Goal: Task Accomplishment & Management: Complete application form

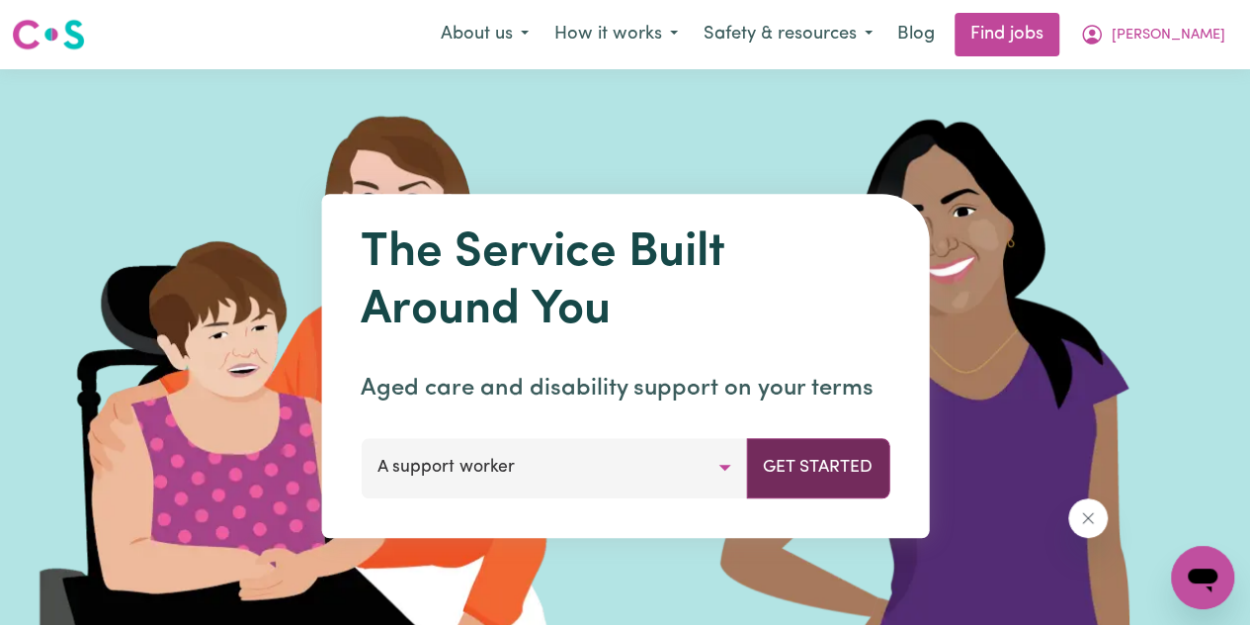
click at [861, 477] on button "Get Started" at bounding box center [817, 467] width 143 height 59
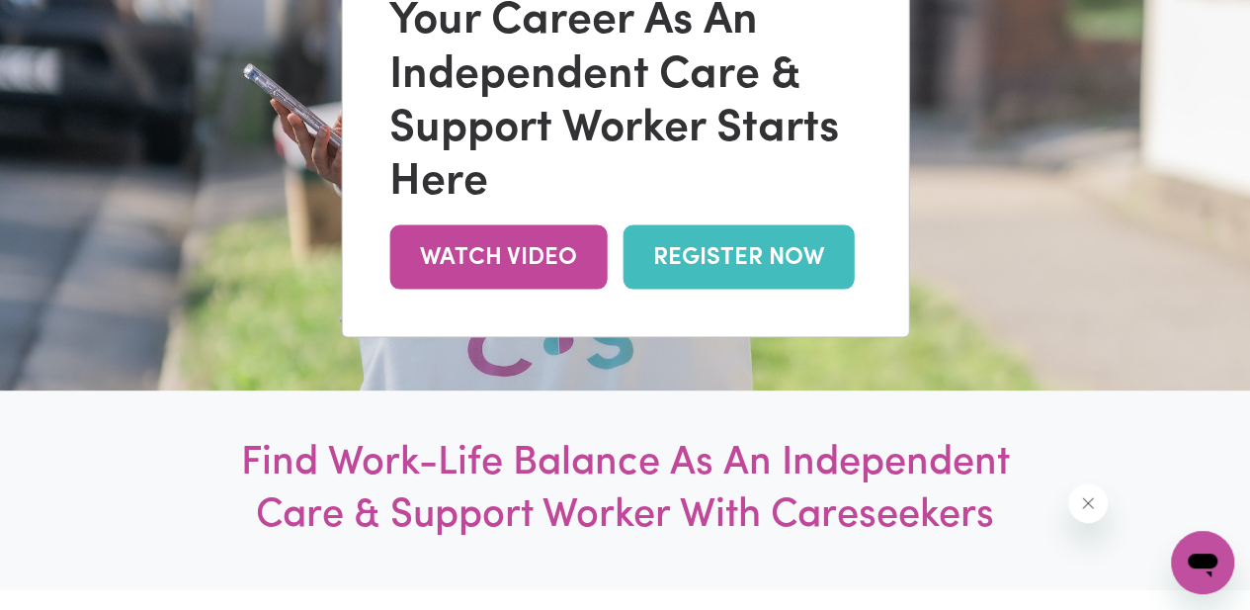
scroll to position [302, 0]
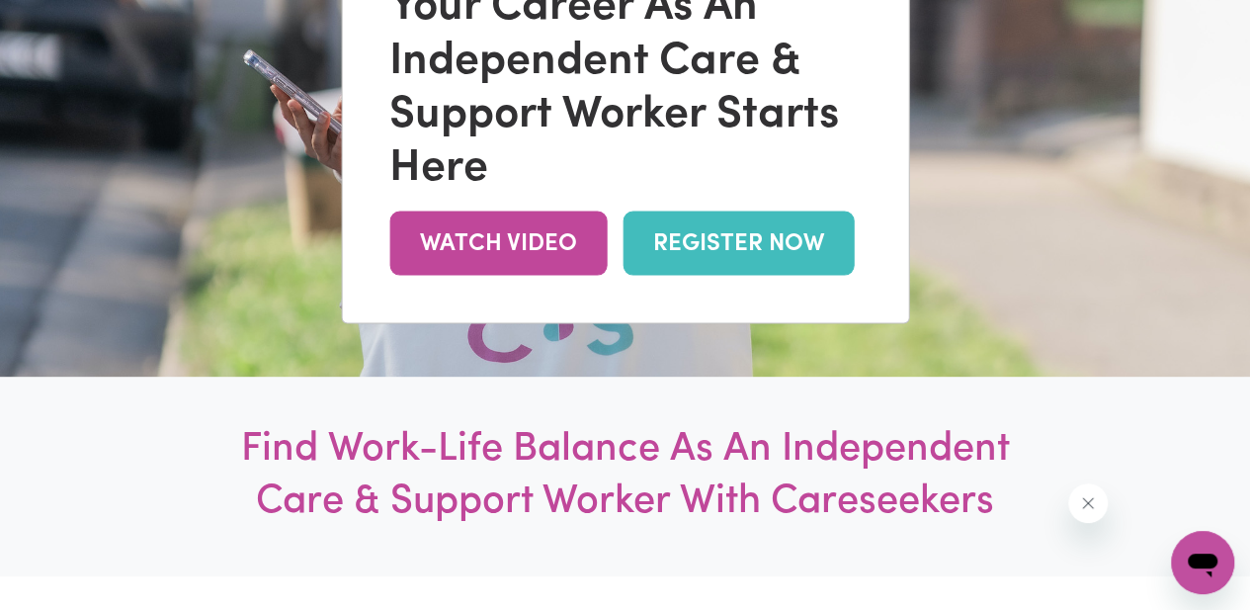
click at [708, 244] on link "REGISTER NOW" at bounding box center [738, 244] width 231 height 64
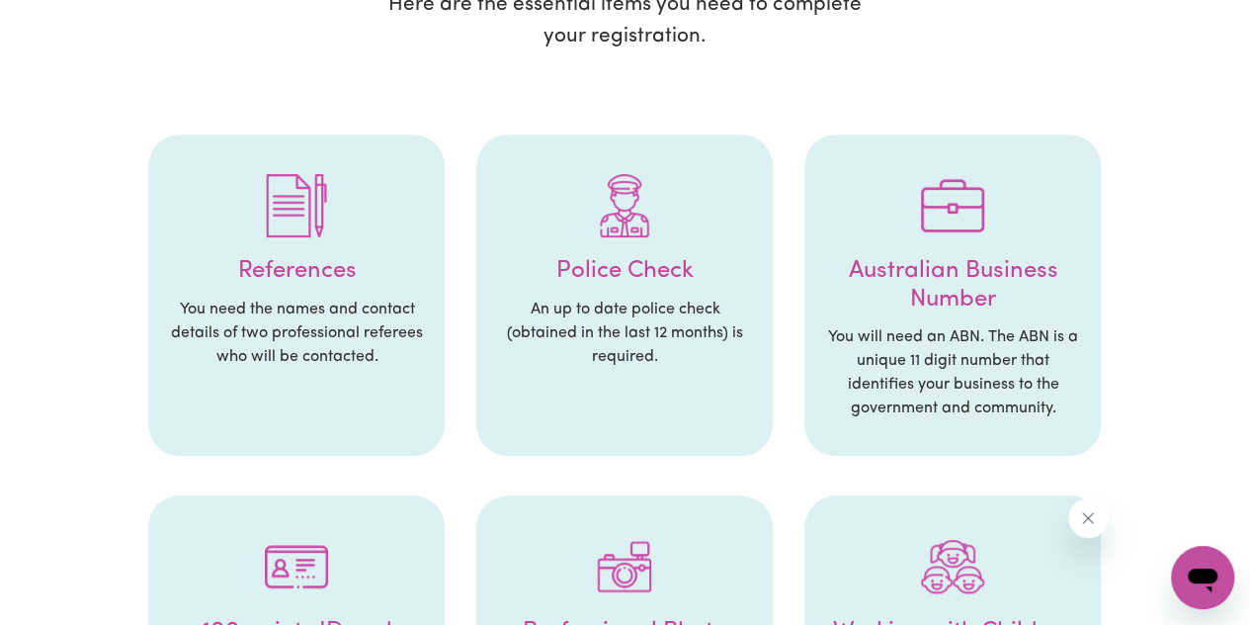
scroll to position [376, 0]
click at [615, 301] on p "An up to date police check (obtained in the last 12 months) is required." at bounding box center [624, 332] width 257 height 71
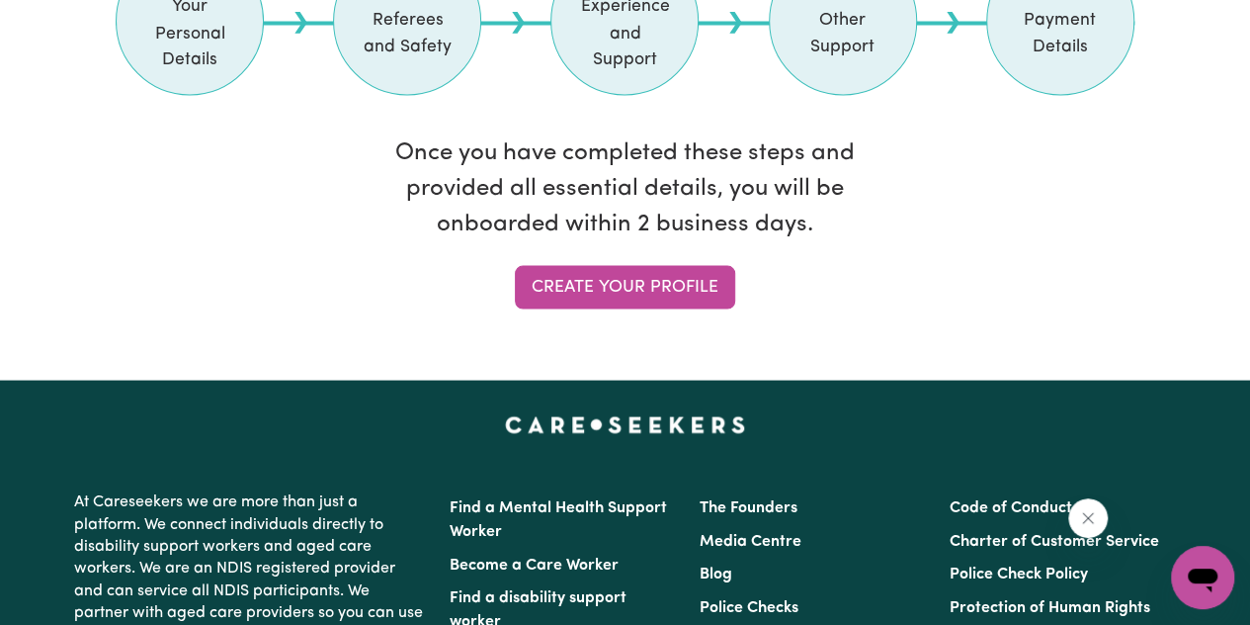
scroll to position [1862, 0]
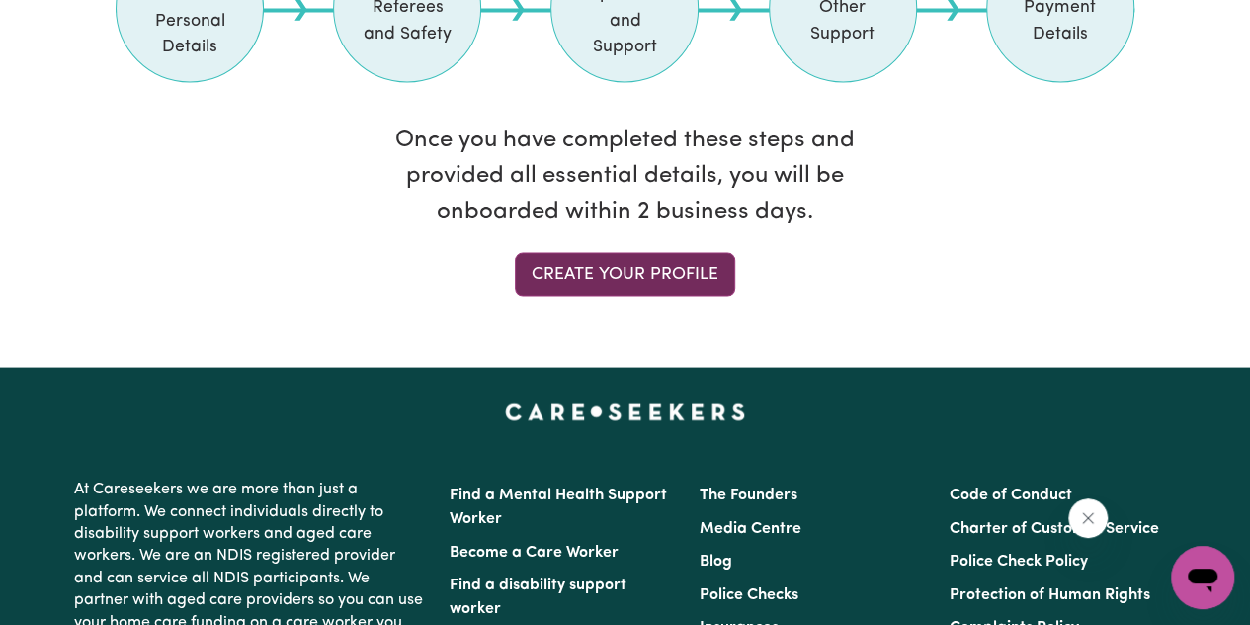
click at [643, 252] on link "Create your profile" at bounding box center [625, 273] width 220 height 43
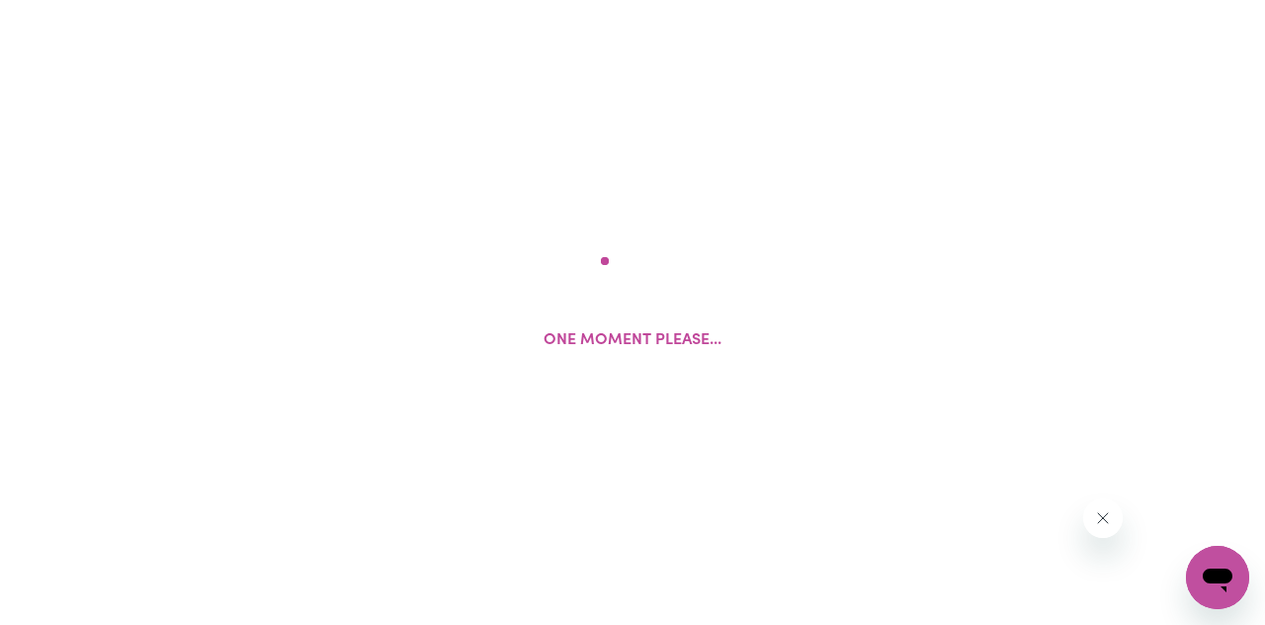
select select "male"
select select "Student Visa"
select select "Studying a healthcare related degree or qualification"
select select "40"
select select "60"
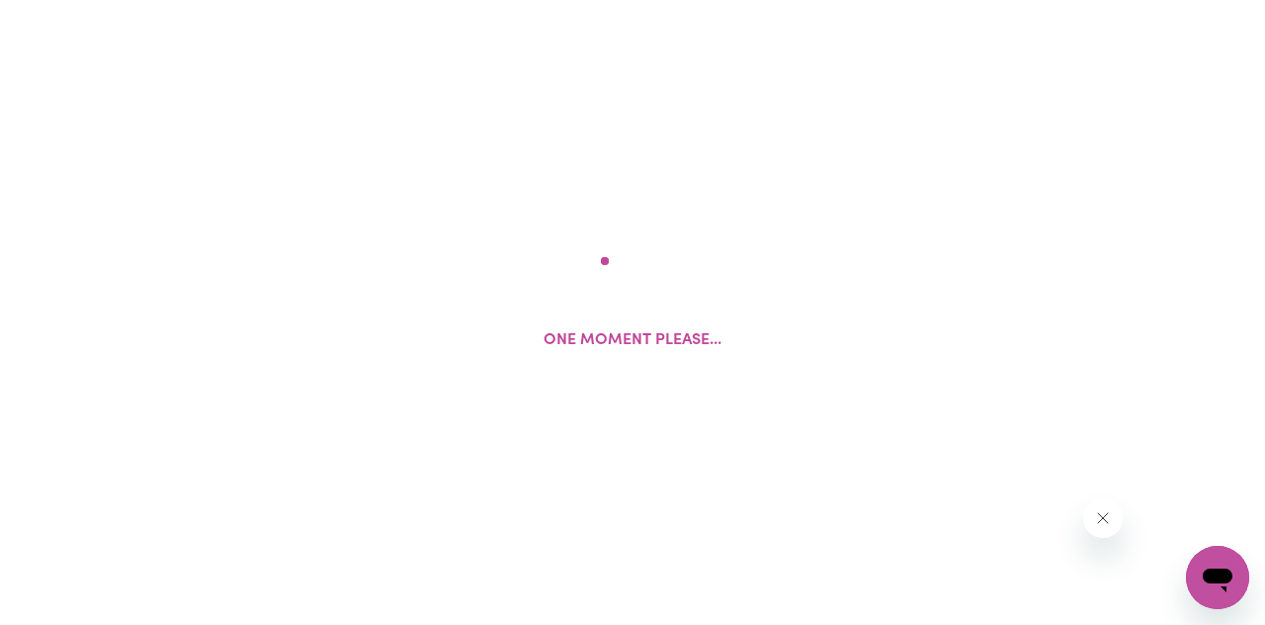
select select "75"
select select "100"
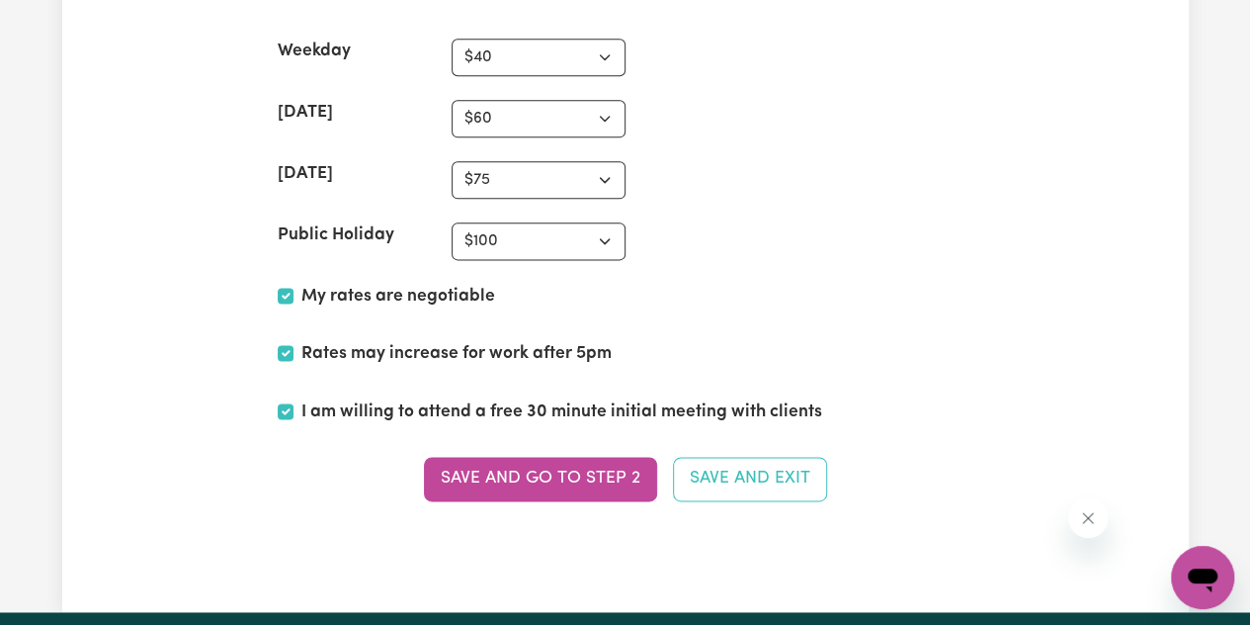
scroll to position [4901, 0]
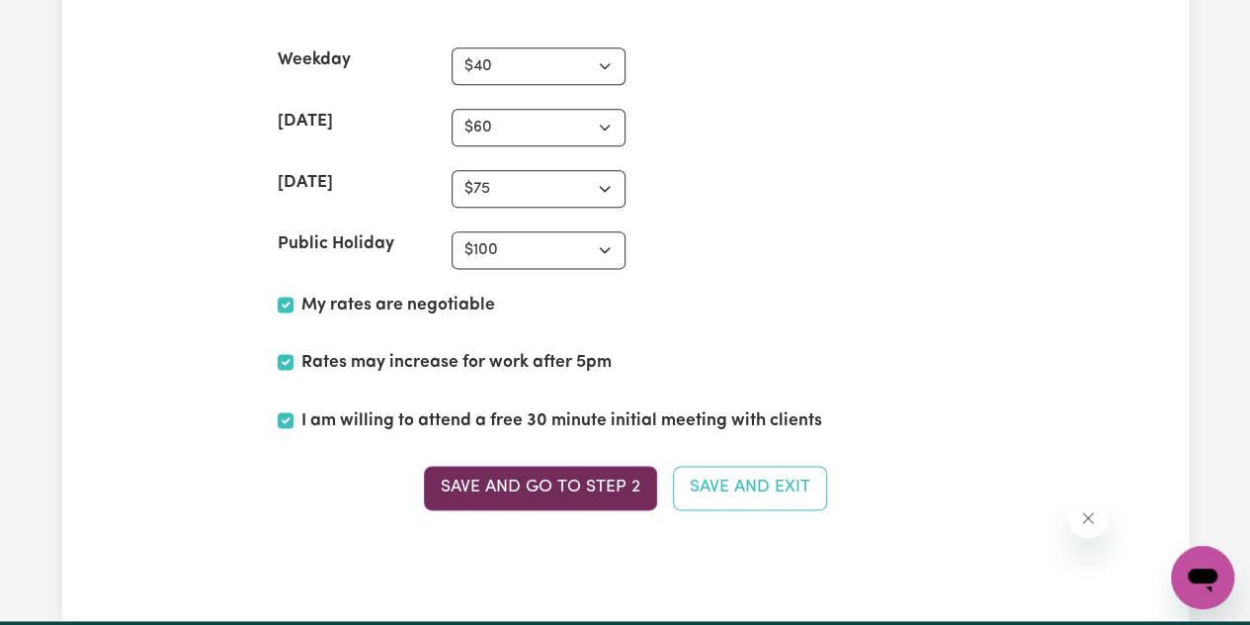
click at [577, 473] on button "Save and go to Step 2" at bounding box center [540, 487] width 233 height 43
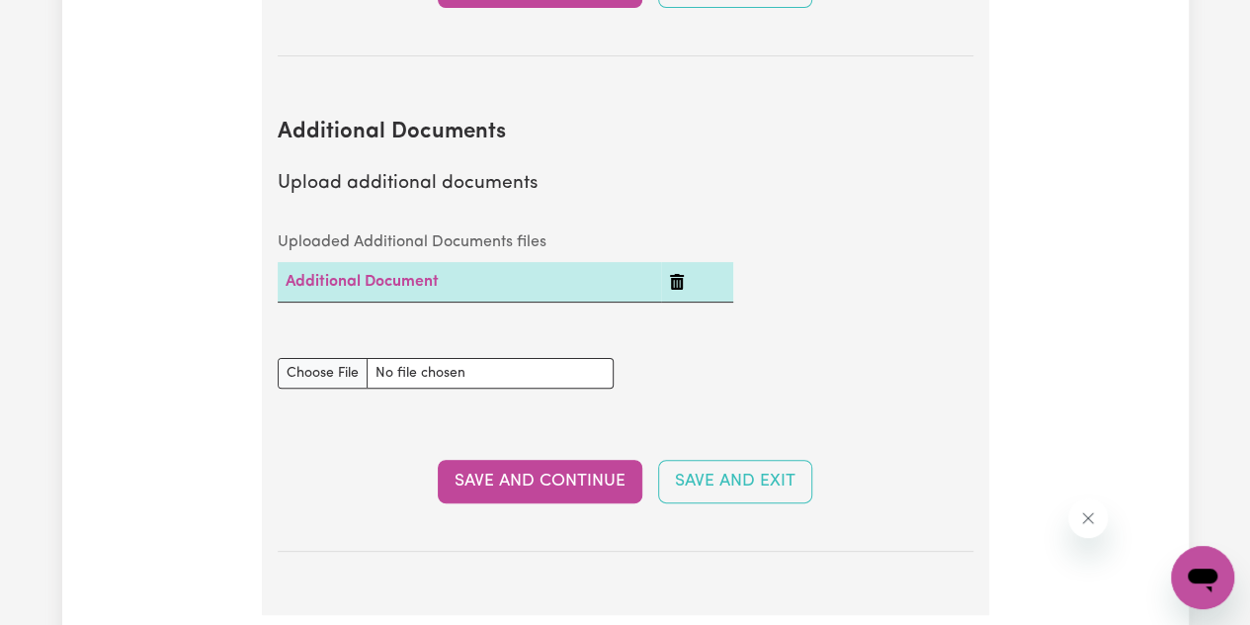
scroll to position [3793, 0]
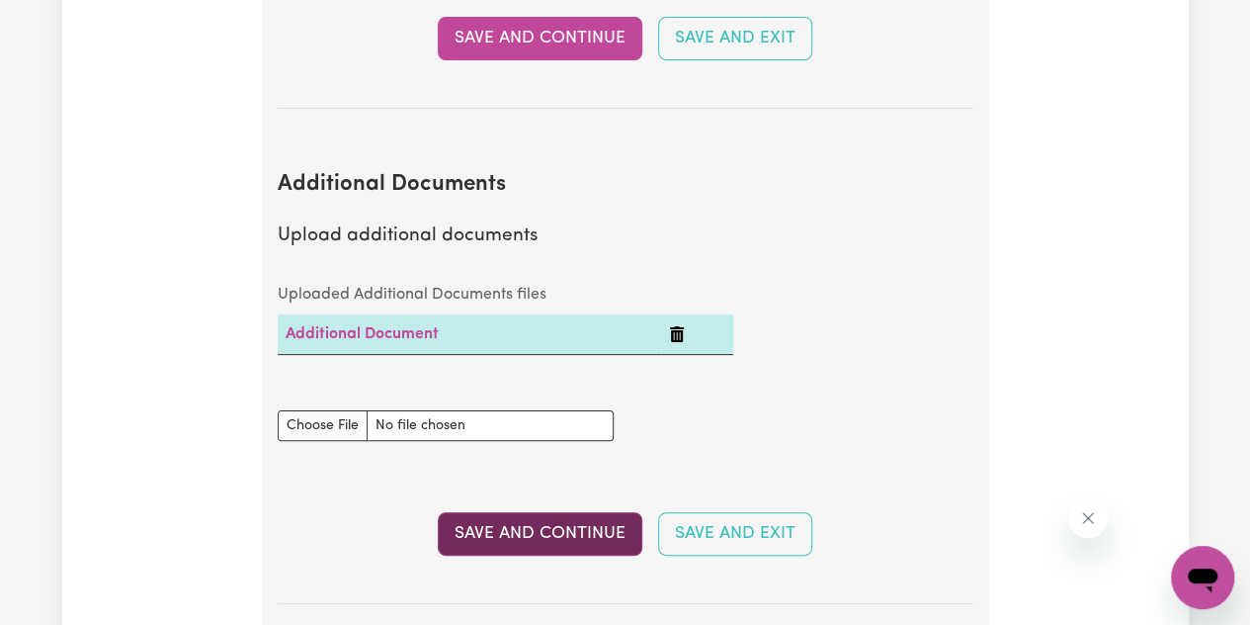
click at [578, 529] on button "Save and Continue" at bounding box center [540, 533] width 205 height 43
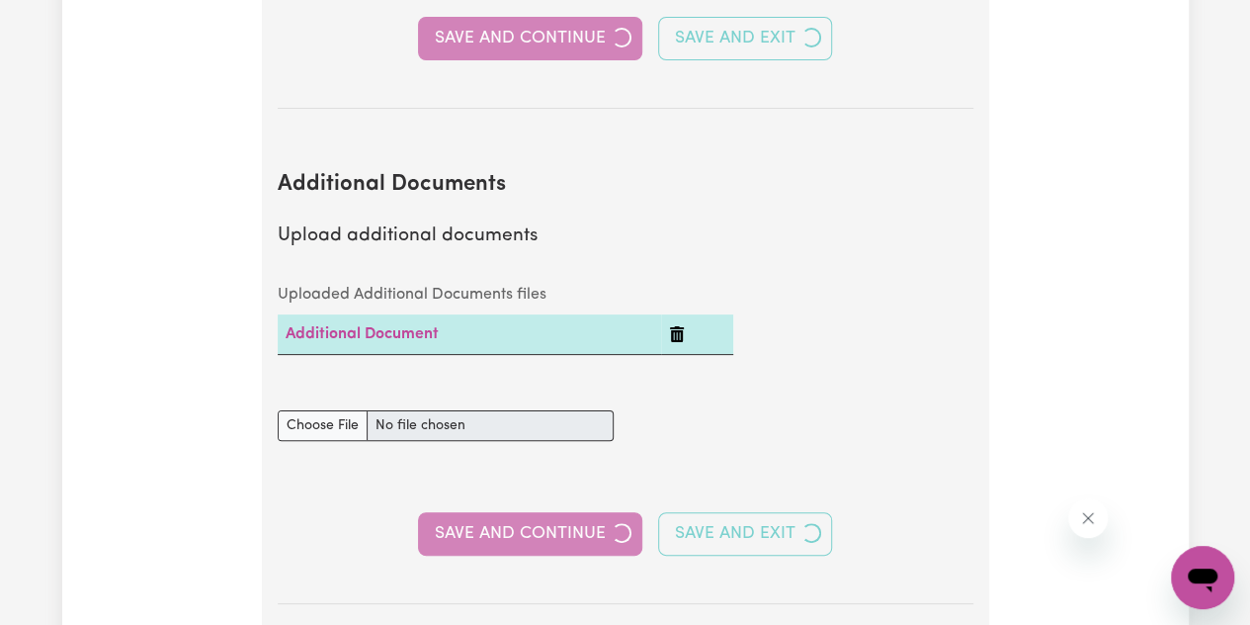
select select "2025"
select select "Certificate III (Individual Support)"
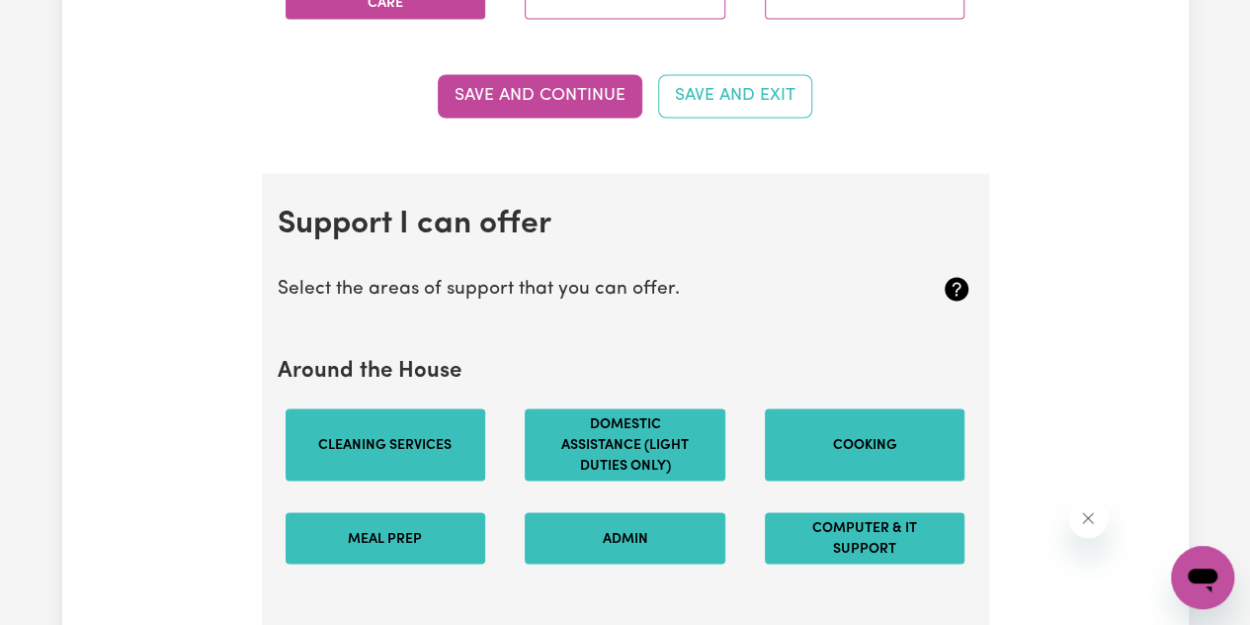
scroll to position [1680, 0]
